Goal: Navigation & Orientation: Find specific page/section

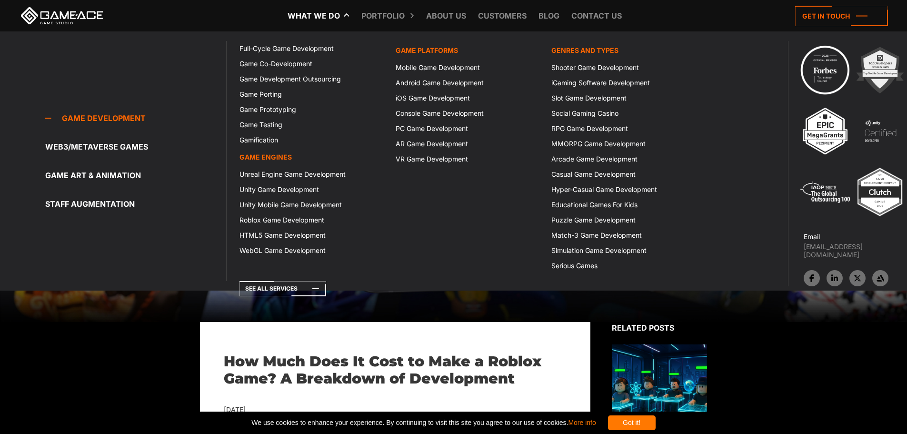
click at [333, 18] on link "What we do" at bounding box center [314, 15] width 62 height 31
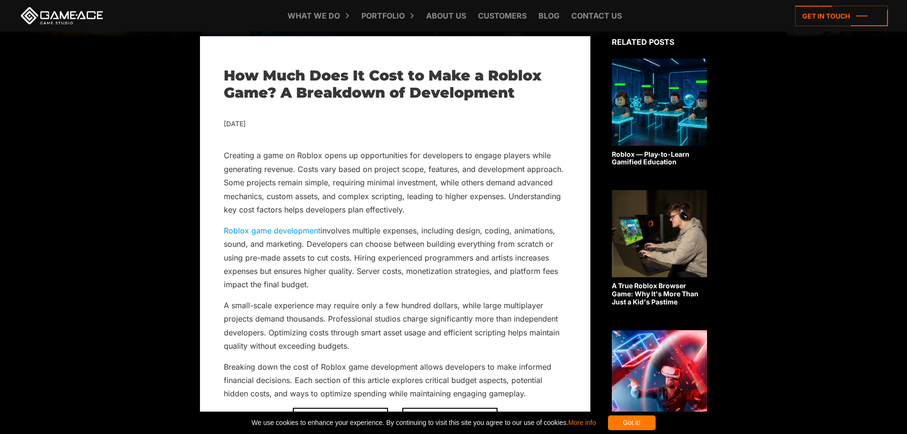
scroll to position [619, 0]
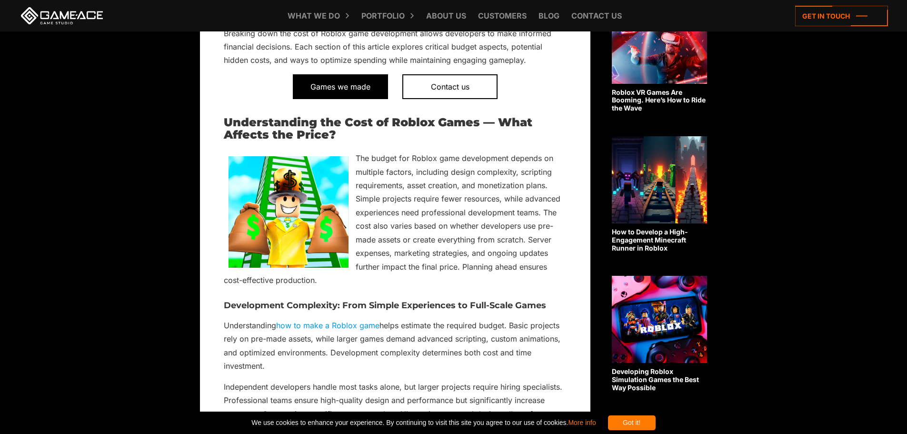
click at [333, 92] on span "Games we made" at bounding box center [340, 86] width 95 height 25
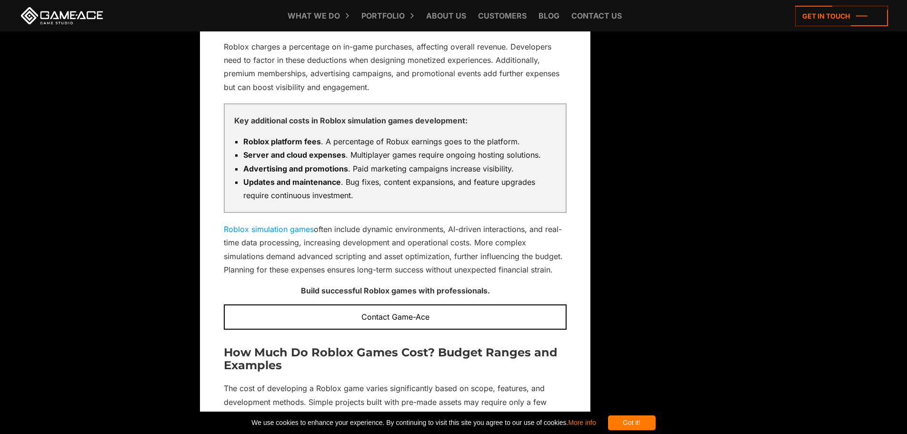
scroll to position [1619, 0]
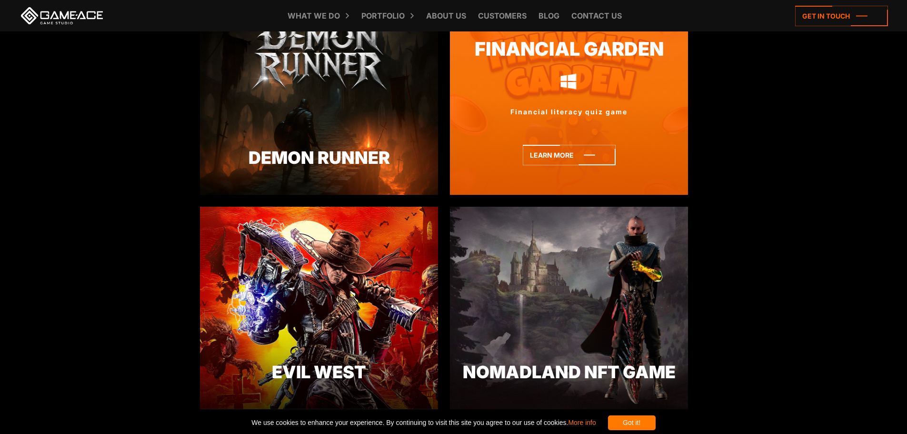
scroll to position [1428, 0]
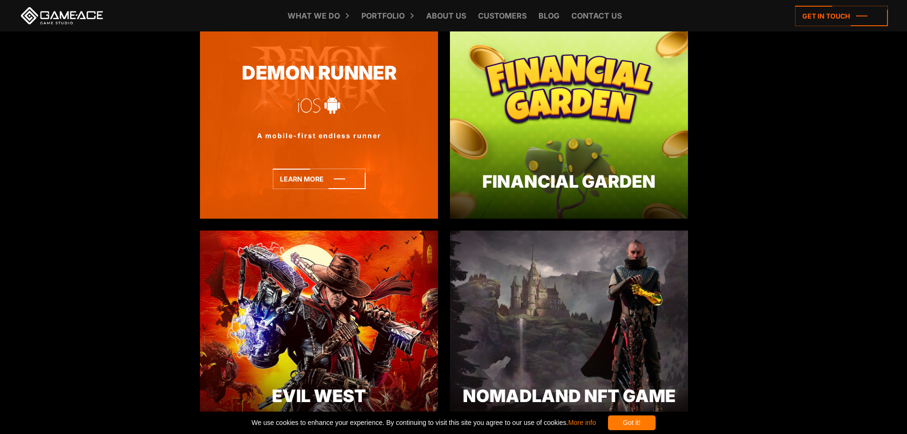
click at [362, 118] on div "Demon Runner A mobile-first endless runner" at bounding box center [319, 117] width 238 height 202
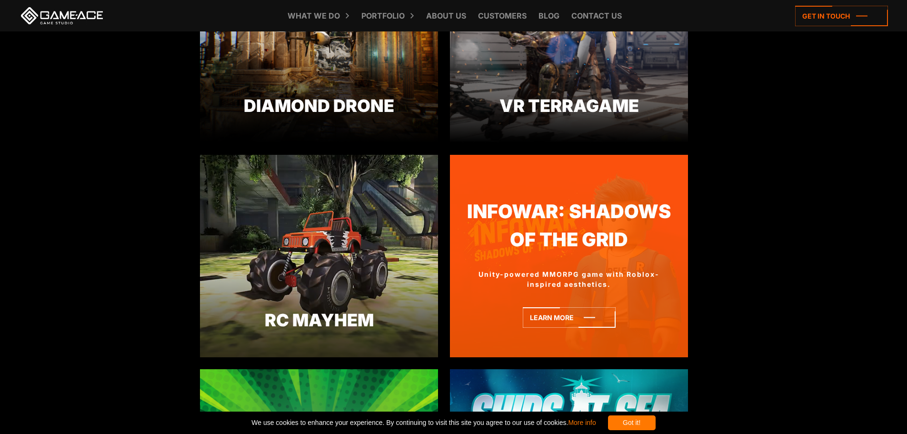
scroll to position [857, 0]
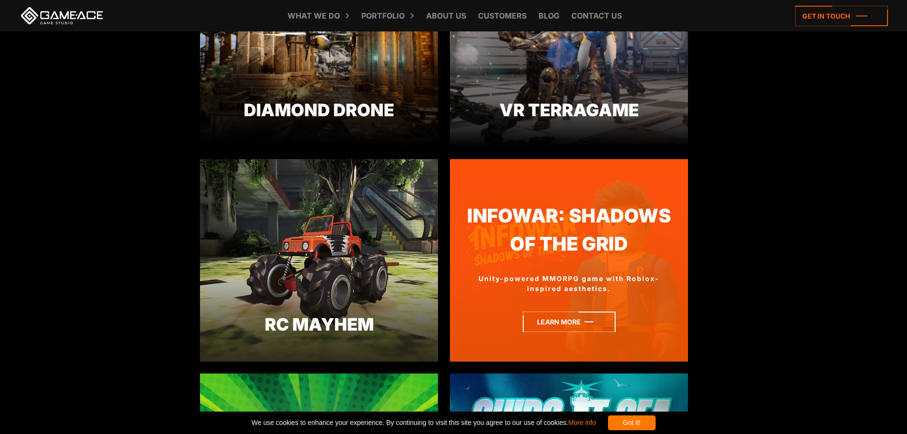
click at [579, 325] on icon at bounding box center [569, 321] width 93 height 20
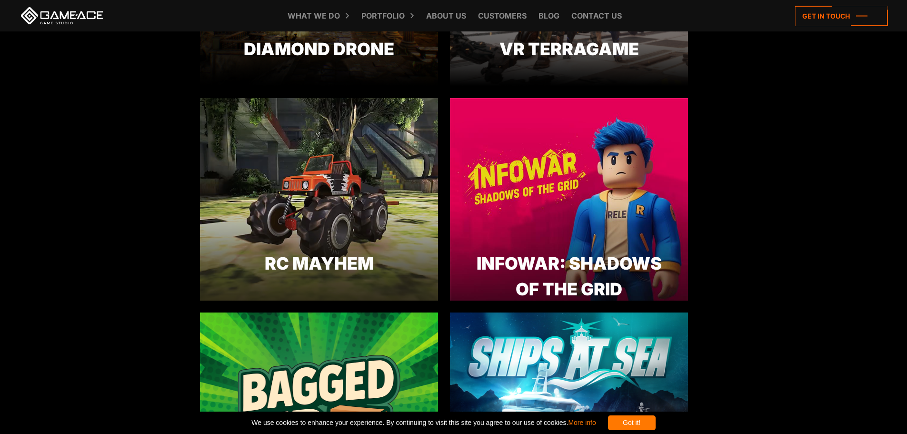
scroll to position [1054, 0]
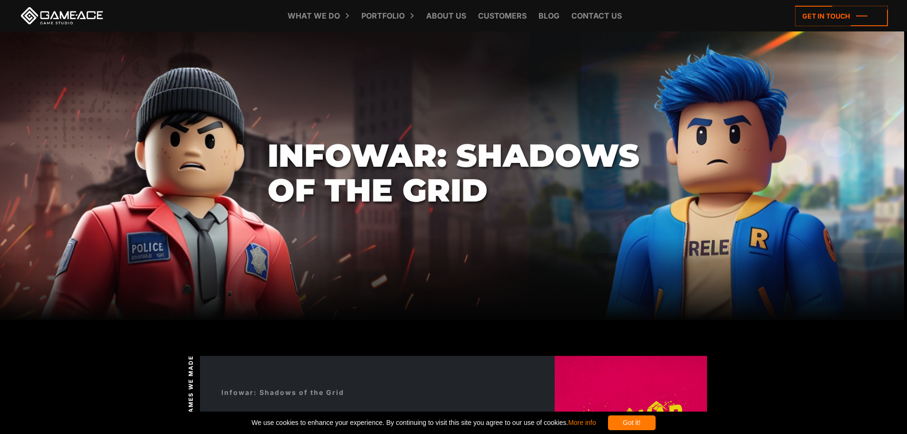
scroll to position [190, 0]
